Goal: Task Accomplishment & Management: Manage account settings

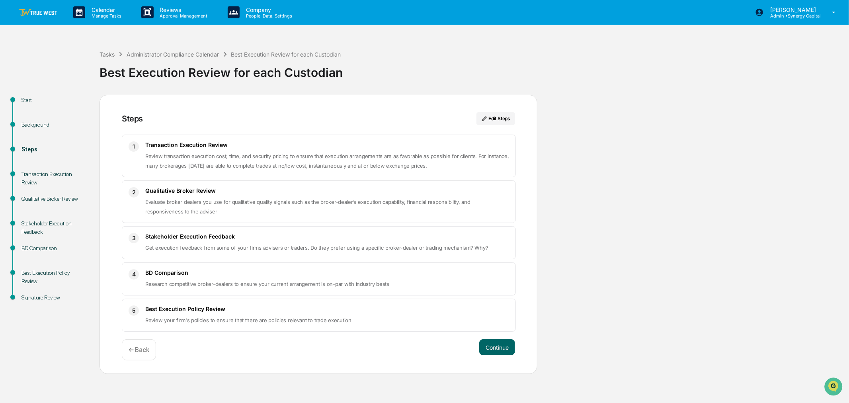
click at [41, 8] on link at bounding box center [43, 12] width 48 height 25
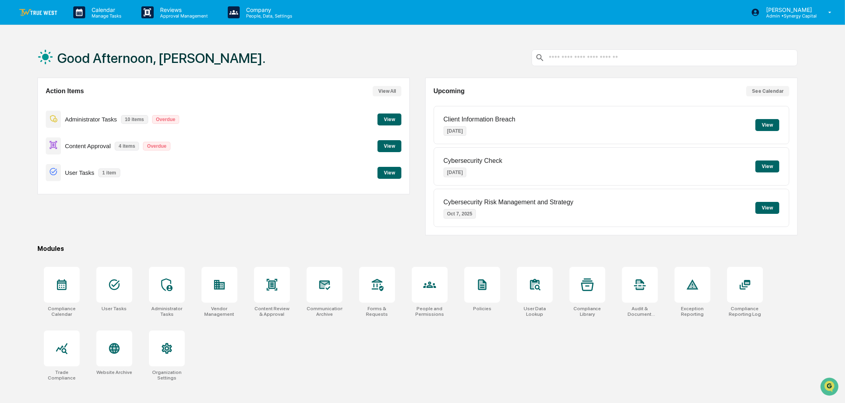
click at [387, 173] on button "View" at bounding box center [389, 173] width 24 height 12
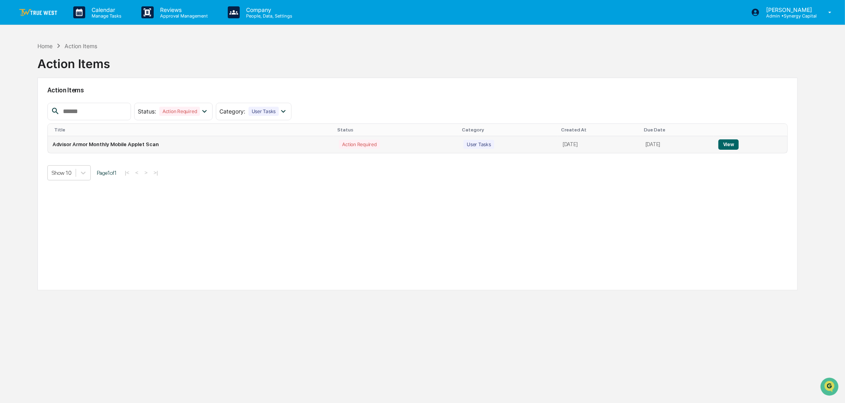
click at [738, 142] on button "View" at bounding box center [728, 144] width 20 height 10
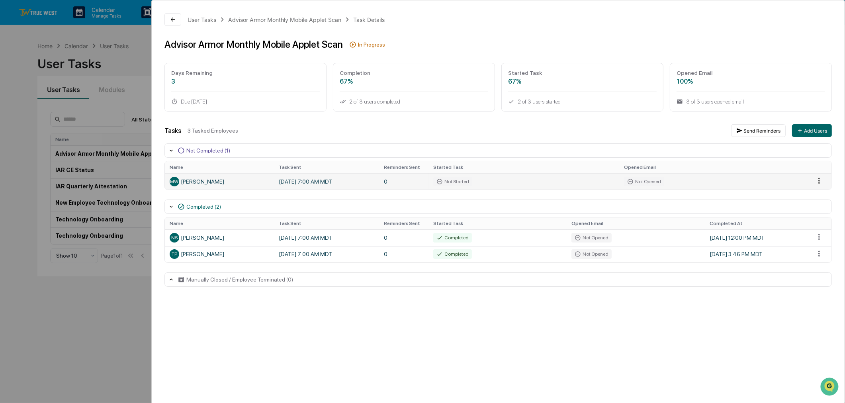
click at [816, 182] on html "Calendar Manage Tasks Reviews Approval Management Company People, Data, Setting…" at bounding box center [422, 201] width 845 height 403
click at [817, 210] on div "Send Reminder" at bounding box center [820, 208] width 60 height 13
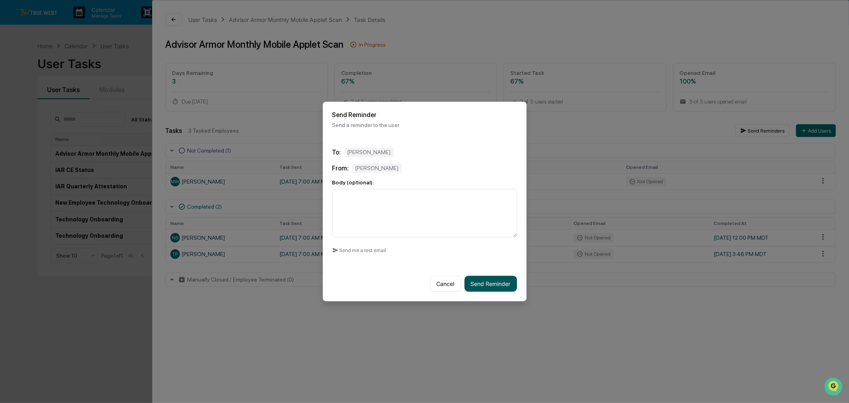
click at [493, 279] on button "Send Reminder" at bounding box center [491, 284] width 53 height 16
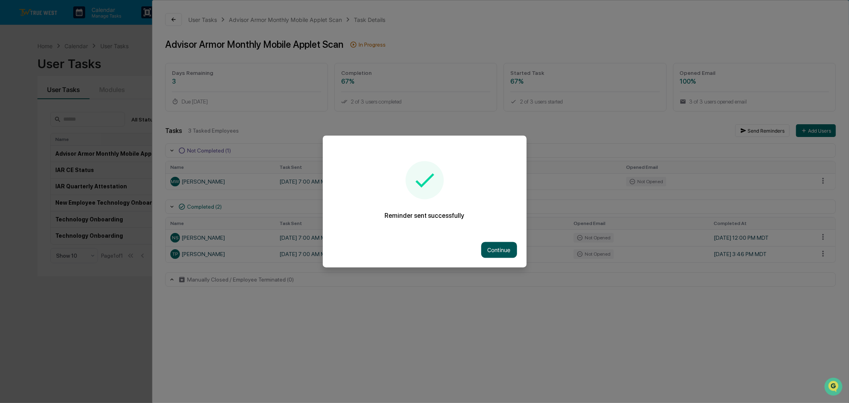
click at [502, 247] on button "Continue" at bounding box center [499, 250] width 36 height 16
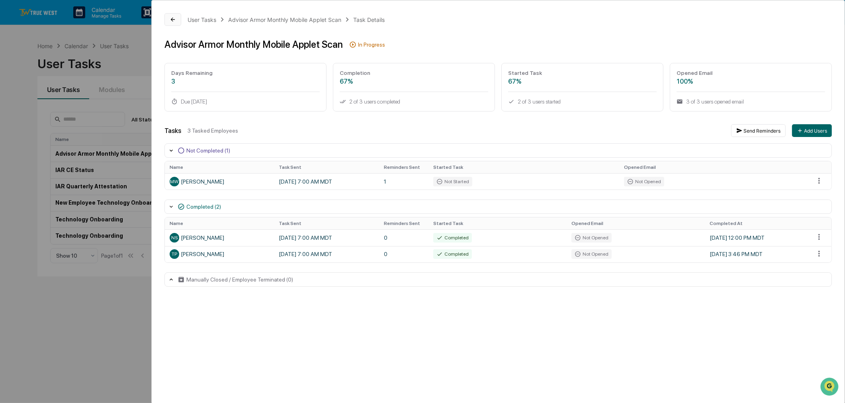
click at [177, 17] on button at bounding box center [172, 19] width 17 height 13
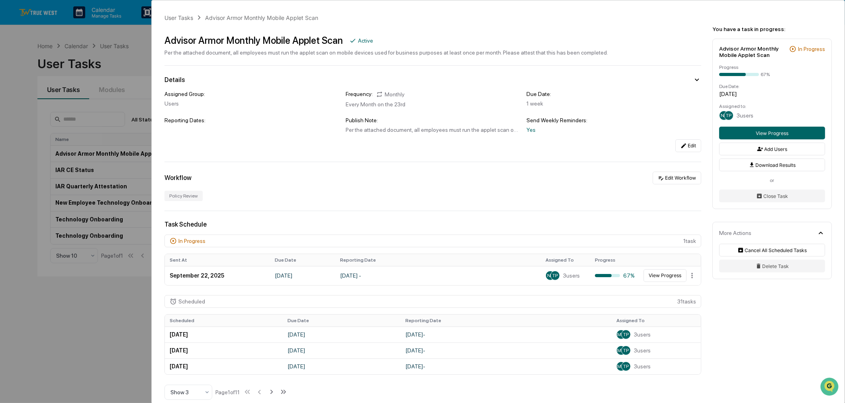
click at [94, 29] on div "User Tasks Advisor Armor Monthly Mobile Applet Scan Advisor Armor Monthly Mobil…" at bounding box center [422, 201] width 845 height 403
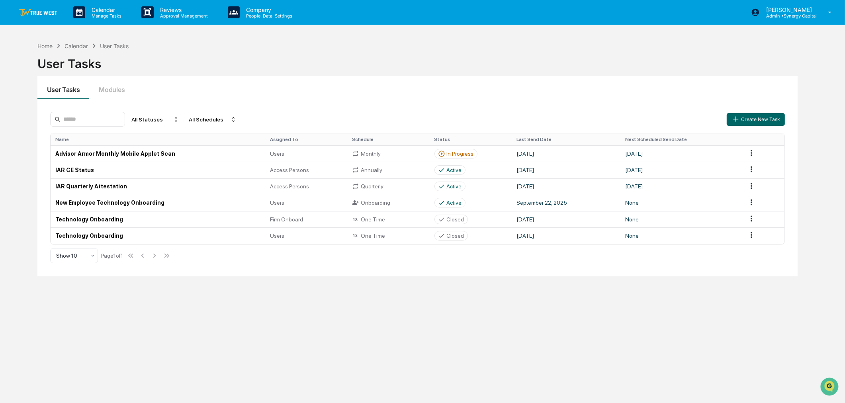
click at [47, 9] on img at bounding box center [38, 13] width 38 height 8
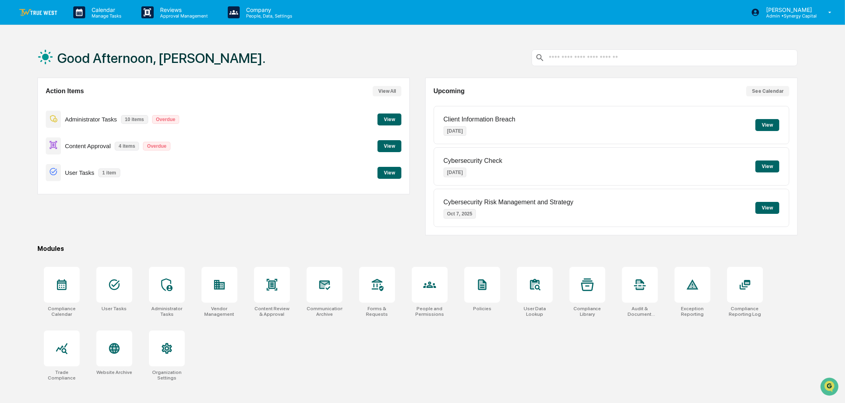
click at [385, 118] on button "View" at bounding box center [389, 119] width 24 height 12
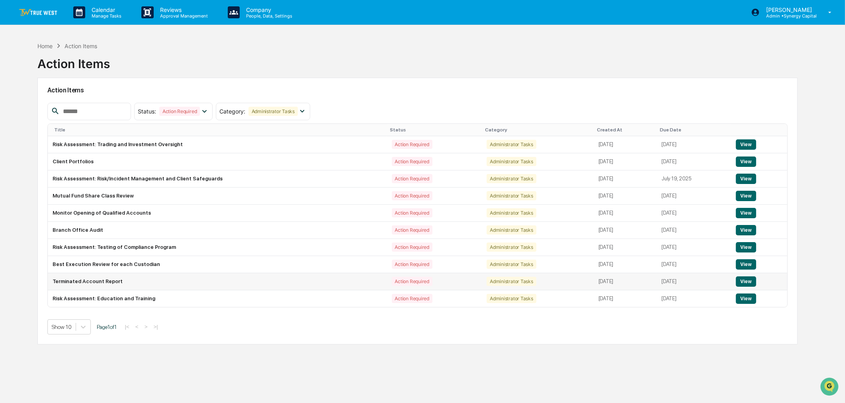
click at [753, 284] on button "View" at bounding box center [746, 281] width 20 height 10
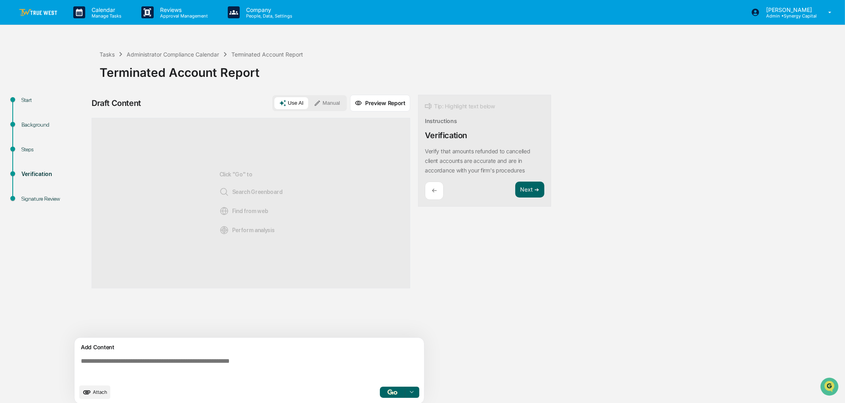
click at [37, 10] on img at bounding box center [38, 13] width 38 height 8
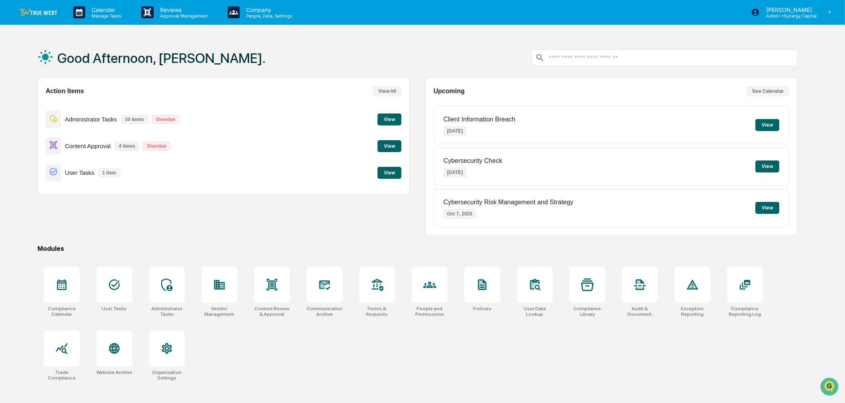
click at [389, 118] on button "View" at bounding box center [389, 119] width 24 height 12
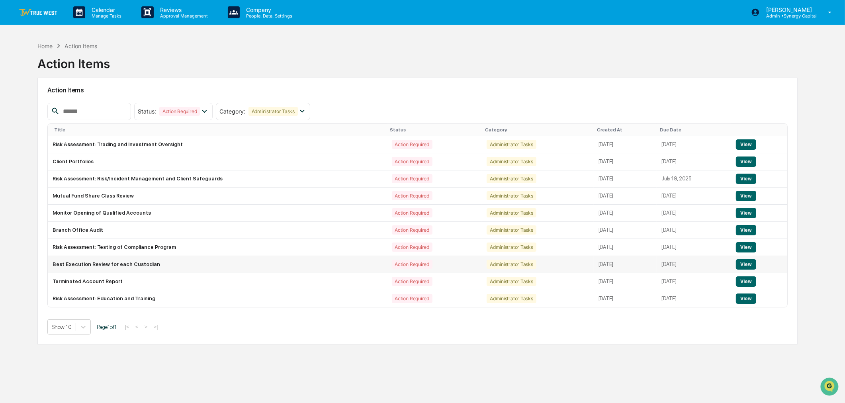
click at [750, 267] on button "View" at bounding box center [746, 264] width 20 height 10
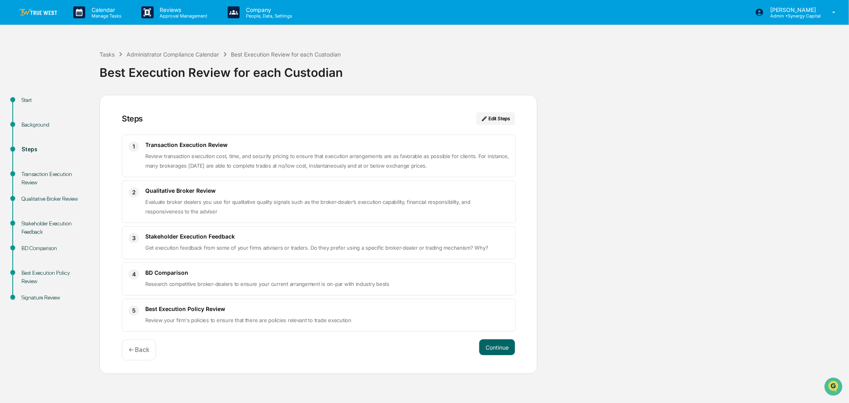
click at [36, 11] on img at bounding box center [38, 13] width 38 height 8
